Goal: Check status

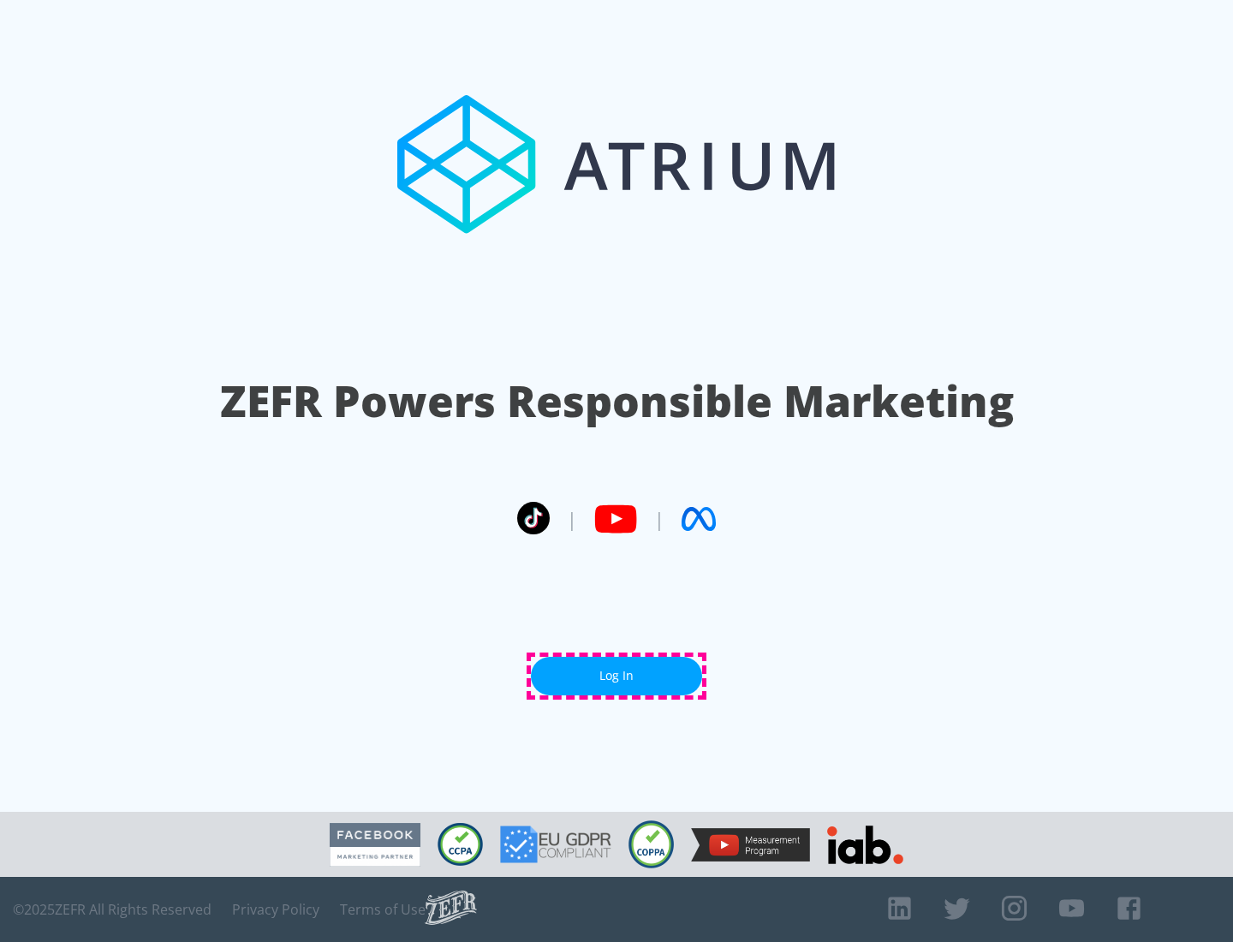
click at [617, 676] on link "Log In" at bounding box center [616, 676] width 171 height 39
